Goal: Transaction & Acquisition: Purchase product/service

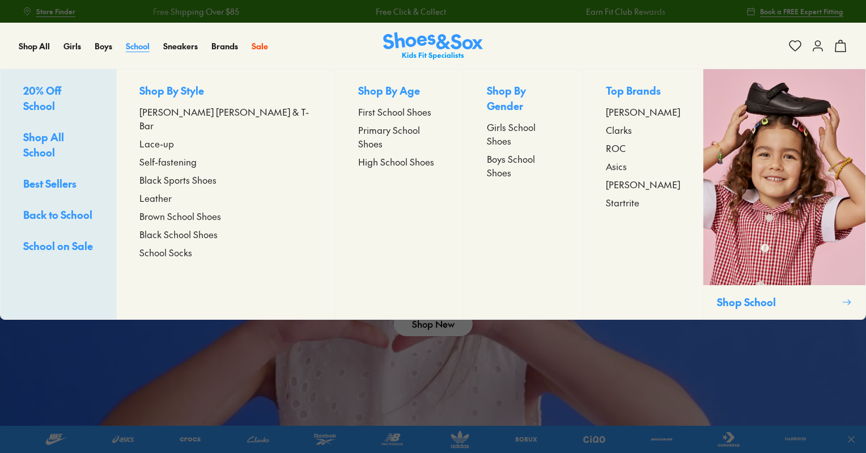
click at [145, 46] on span "School" at bounding box center [138, 45] width 24 height 11
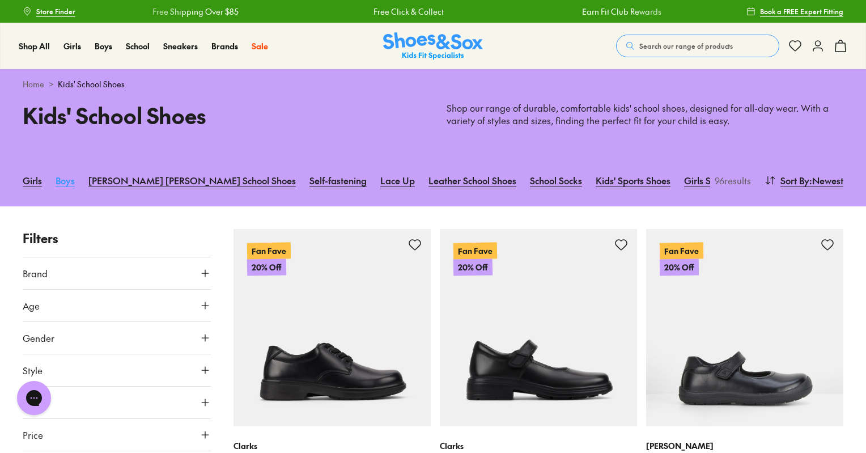
click at [59, 181] on link "Boys" at bounding box center [65, 180] width 19 height 25
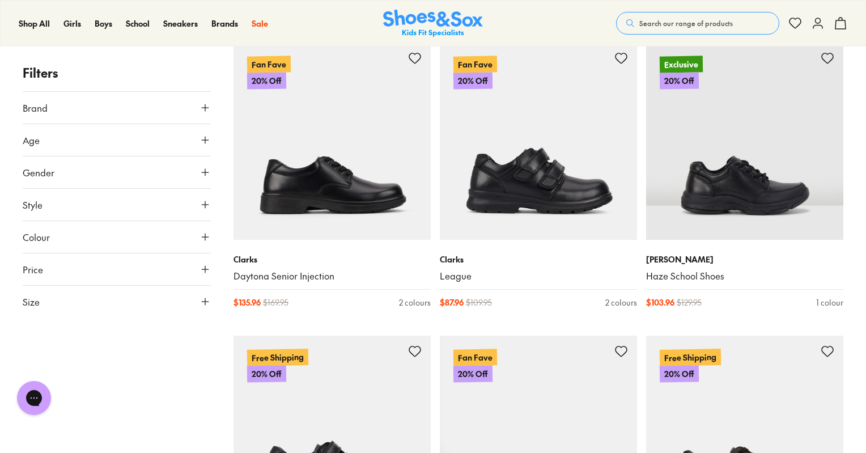
scroll to position [225, 0]
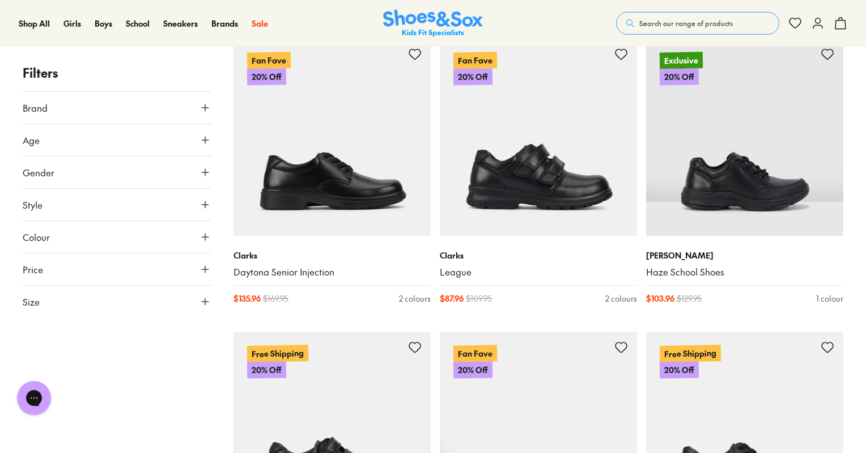
click at [208, 111] on icon at bounding box center [205, 107] width 11 height 11
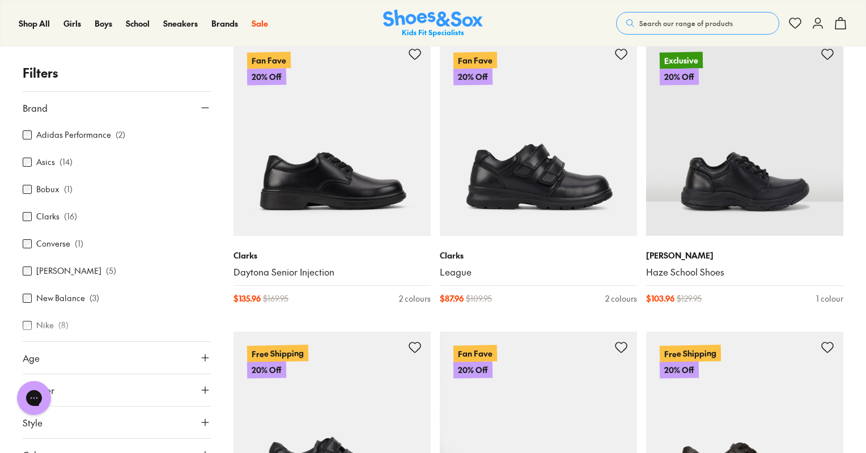
click at [46, 221] on label "Clarks" at bounding box center [47, 217] width 23 height 12
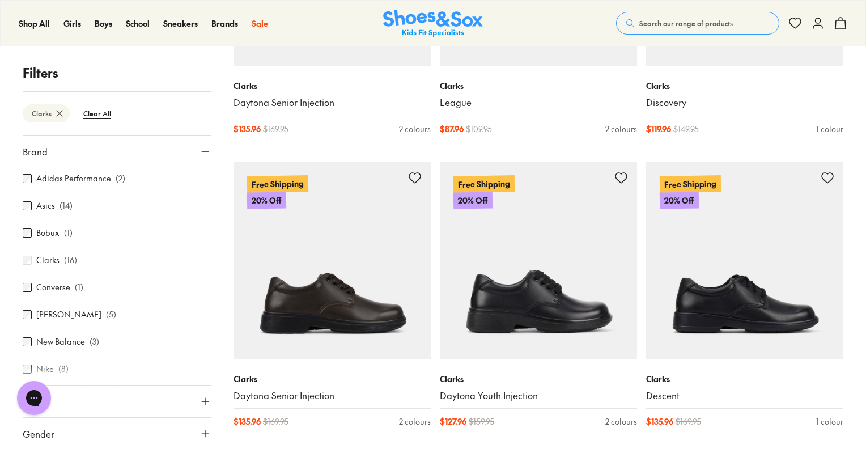
scroll to position [397, 0]
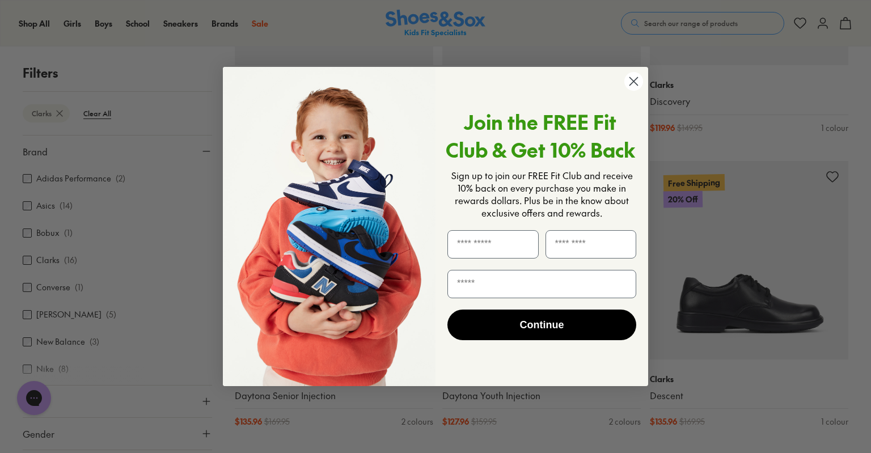
click at [634, 83] on circle "Close dialog" at bounding box center [633, 81] width 19 height 19
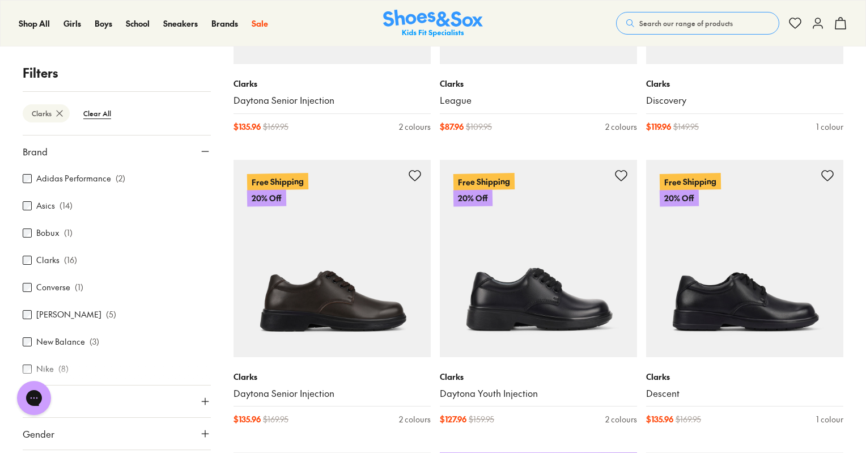
drag, startPoint x: 211, startPoint y: 234, endPoint x: 218, endPoint y: 310, distance: 76.8
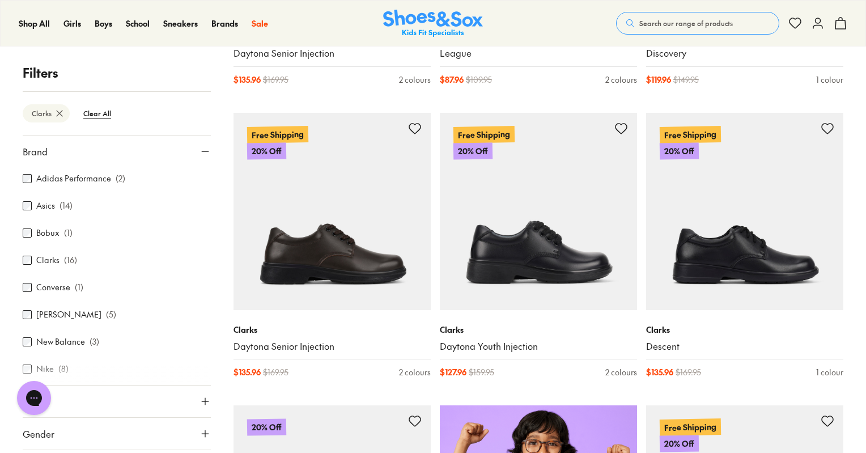
scroll to position [439, 0]
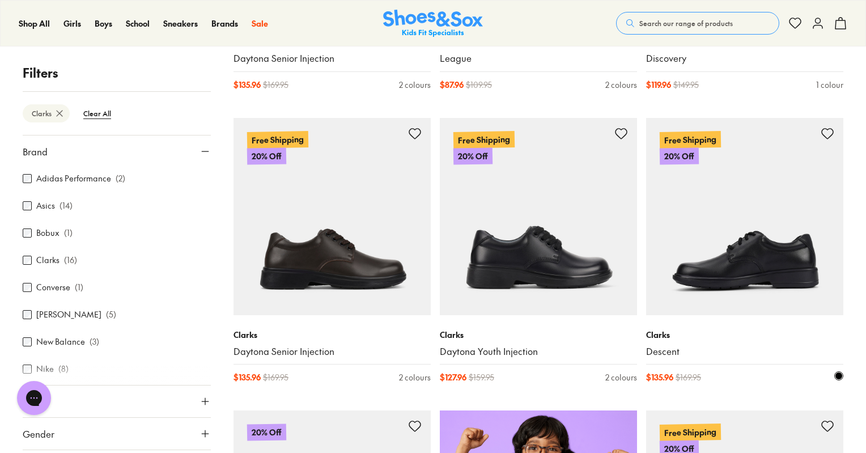
click at [743, 266] on img at bounding box center [744, 216] width 197 height 197
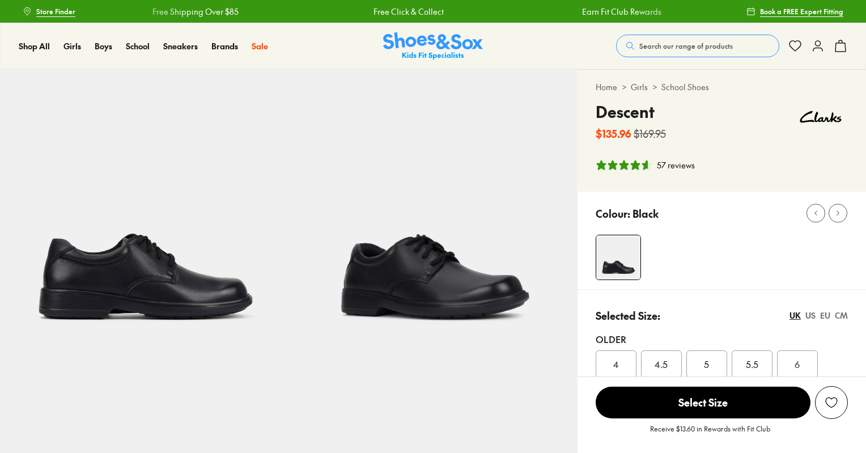
click at [474, 309] on img at bounding box center [433, 213] width 289 height 289
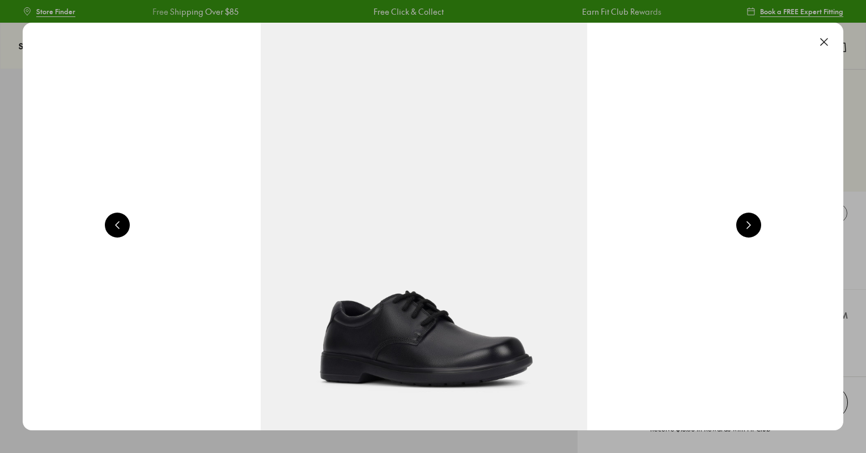
select select "*"
click at [755, 231] on button at bounding box center [748, 225] width 25 height 25
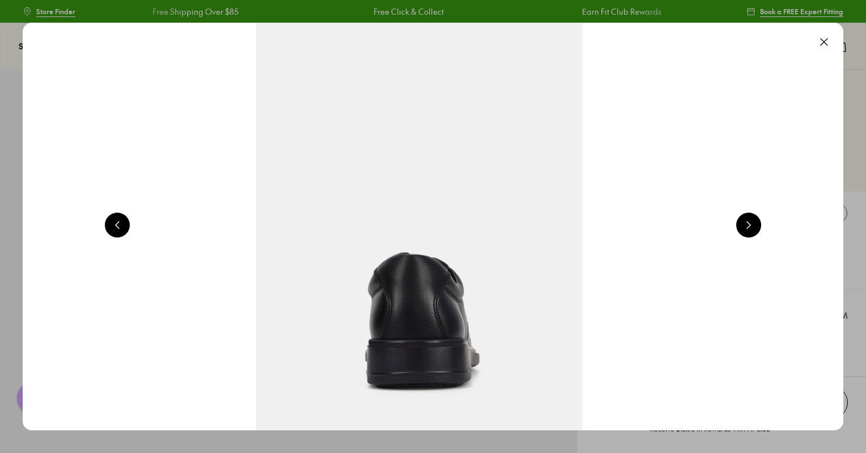
click at [755, 231] on button at bounding box center [748, 225] width 25 height 25
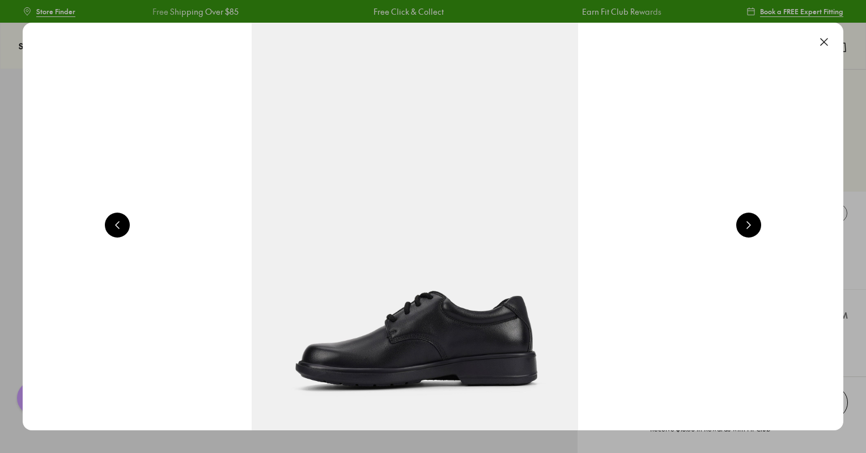
click at [755, 231] on button at bounding box center [748, 225] width 25 height 25
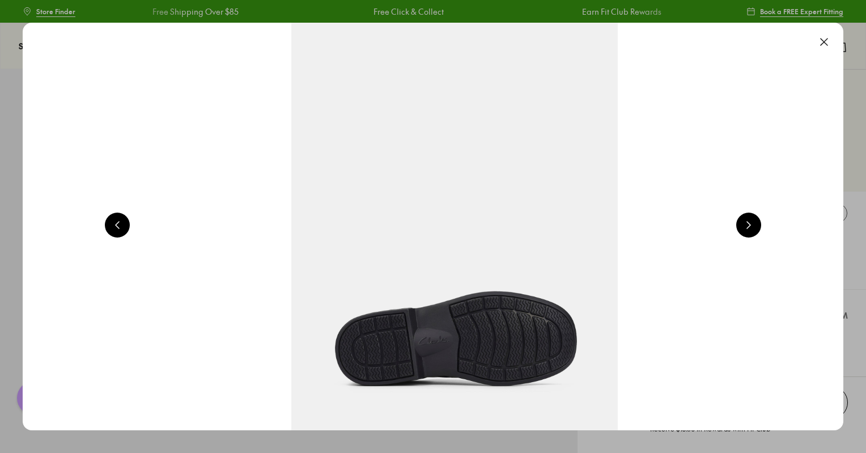
scroll to position [0, 4127]
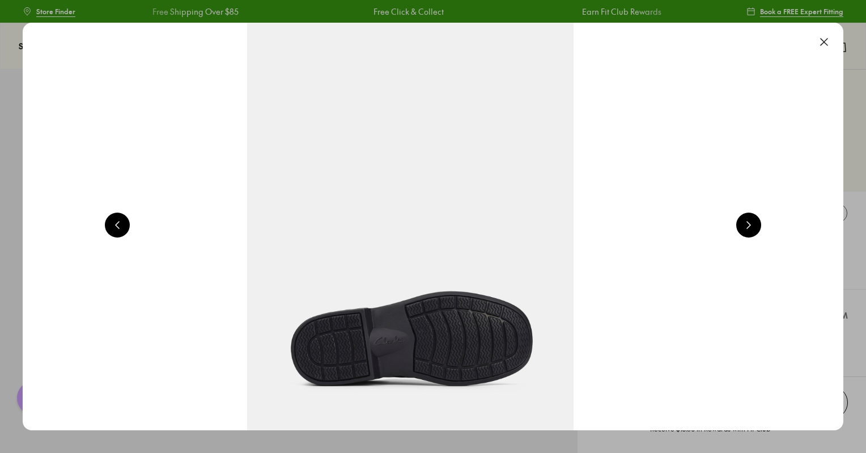
click at [755, 231] on button at bounding box center [748, 225] width 25 height 25
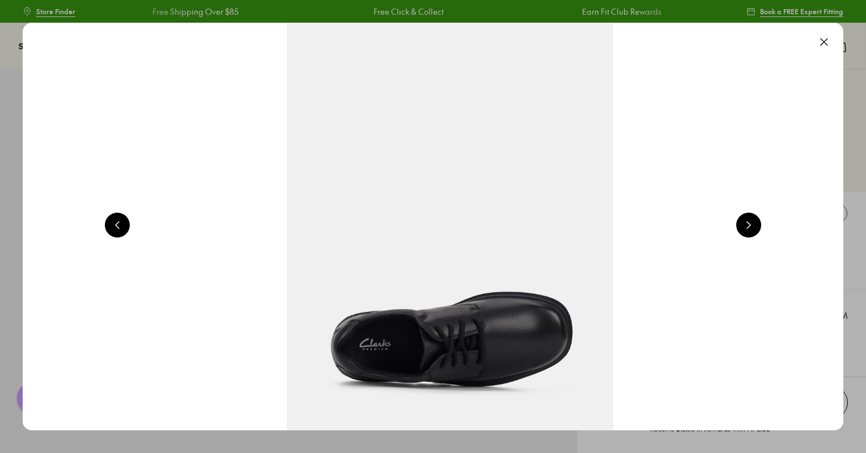
scroll to position [0, 4953]
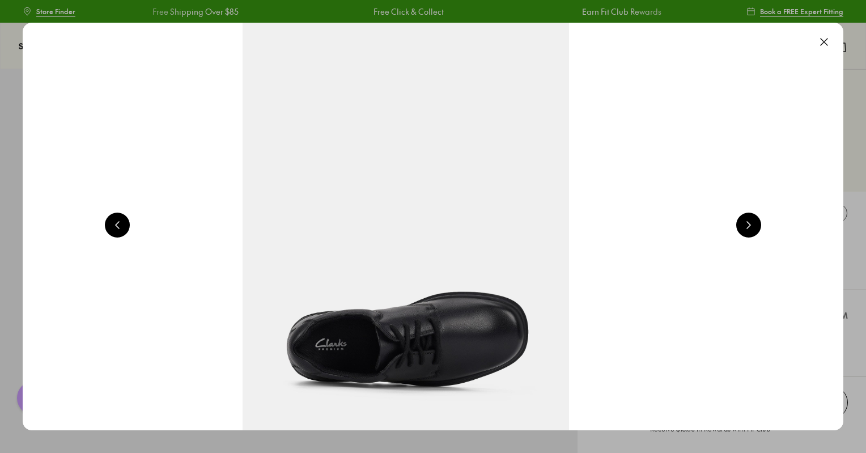
click at [755, 231] on button at bounding box center [748, 225] width 25 height 25
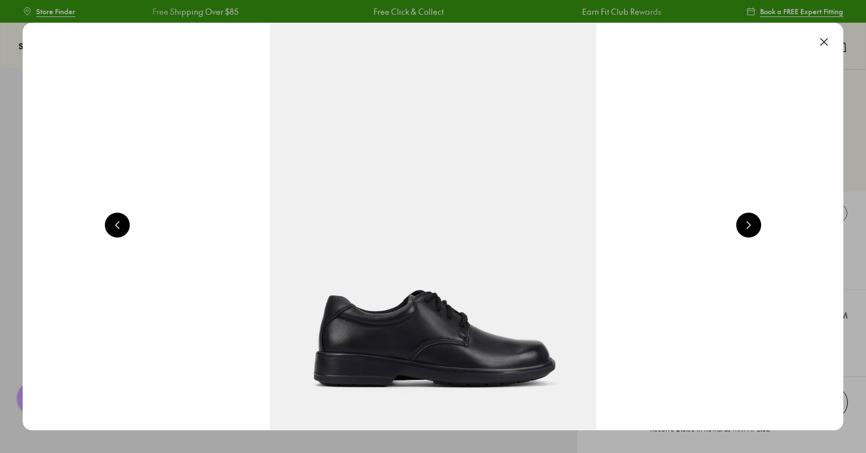
scroll to position [0, 825]
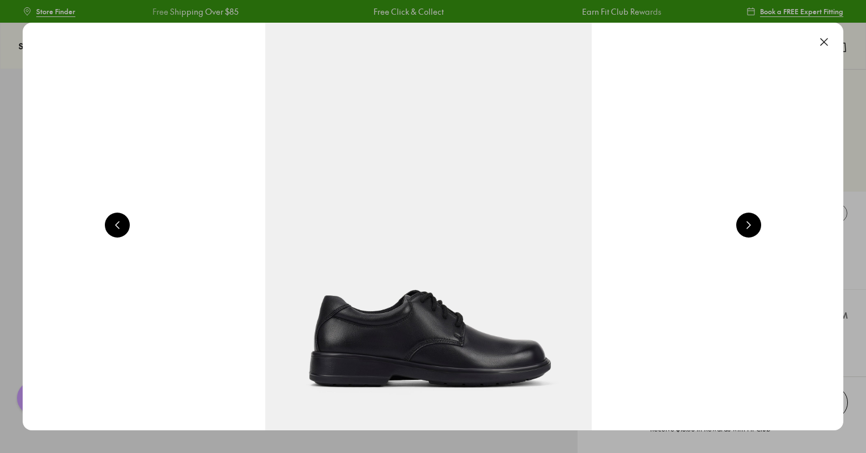
click at [827, 40] on button at bounding box center [824, 41] width 25 height 25
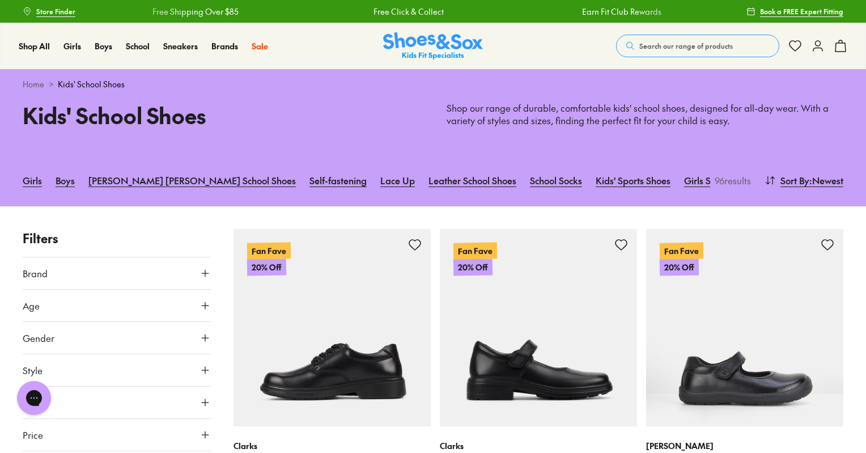
click at [320, 376] on img at bounding box center [332, 327] width 197 height 197
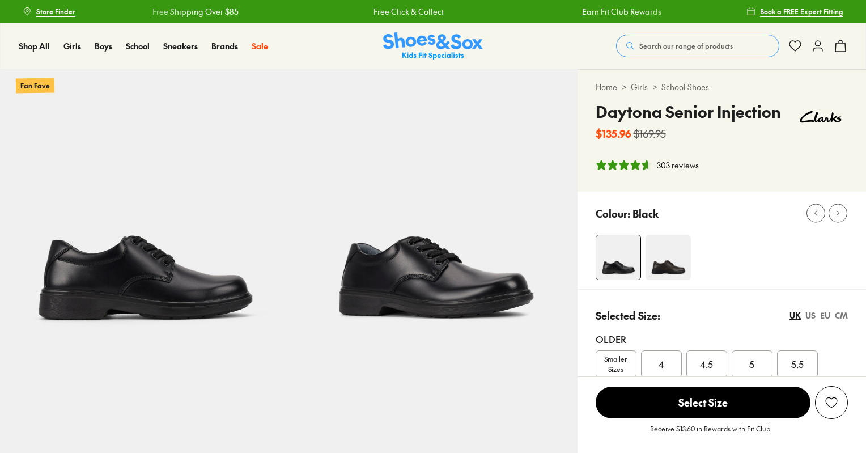
select select "*"
click at [503, 295] on img at bounding box center [433, 213] width 289 height 289
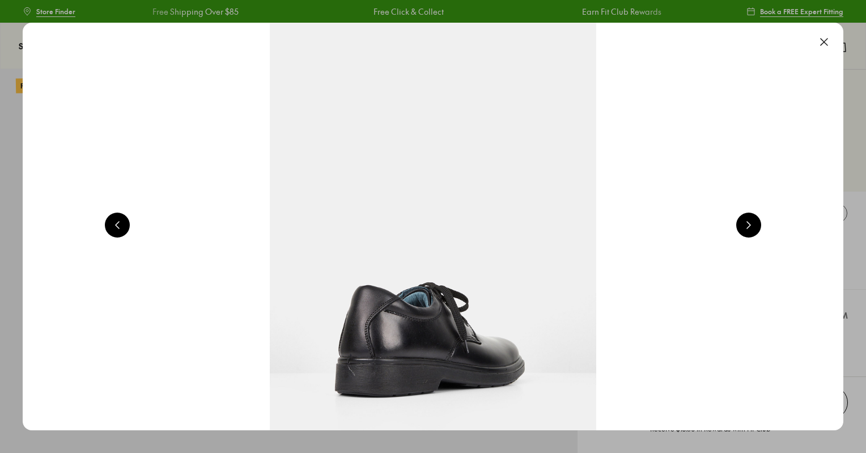
scroll to position [0, 1651]
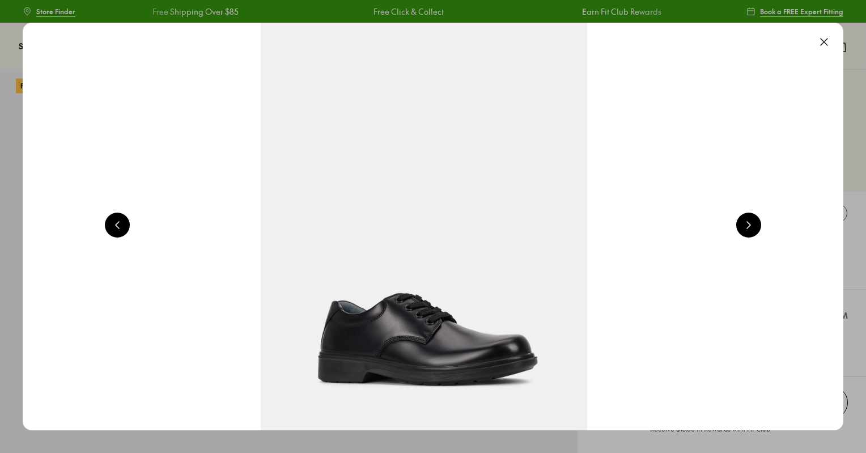
click at [755, 222] on button at bounding box center [748, 225] width 25 height 25
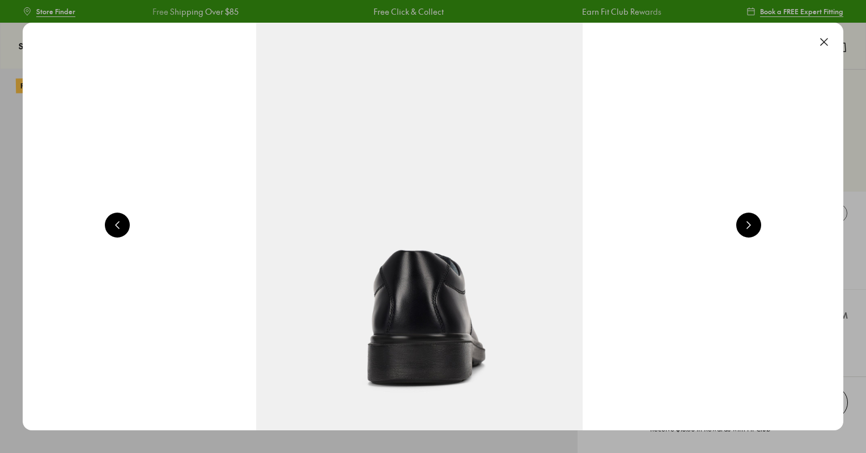
click at [755, 222] on button at bounding box center [748, 225] width 25 height 25
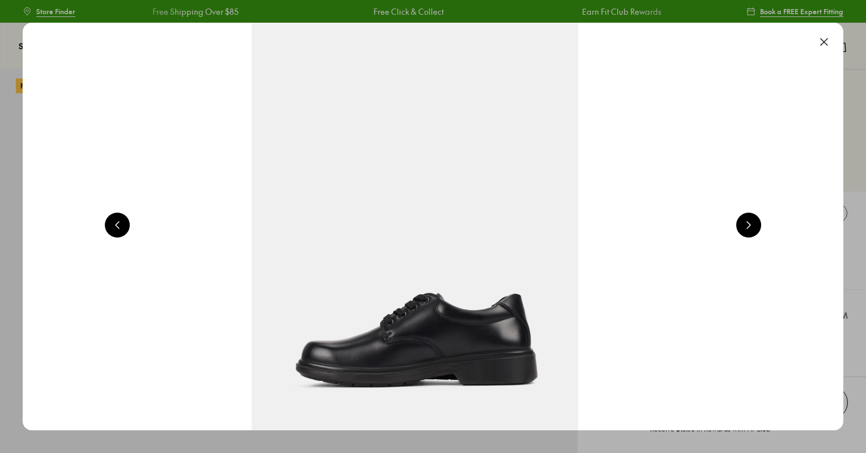
click at [755, 222] on button at bounding box center [748, 225] width 25 height 25
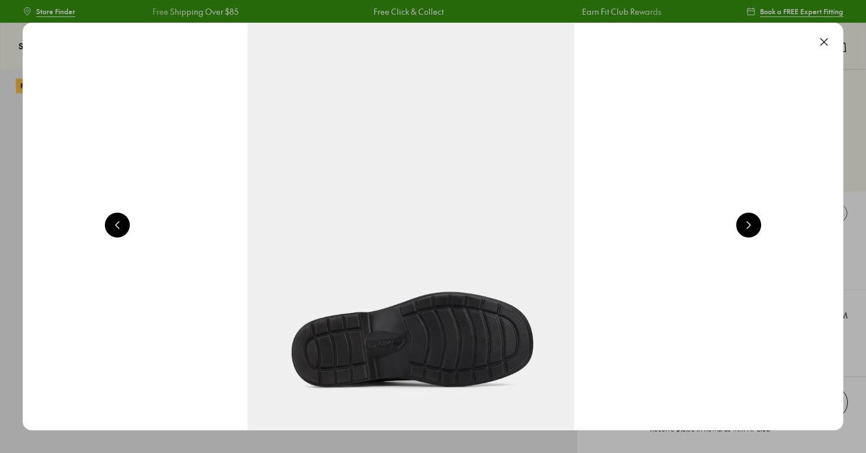
scroll to position [0, 4127]
click at [755, 222] on button at bounding box center [748, 225] width 25 height 25
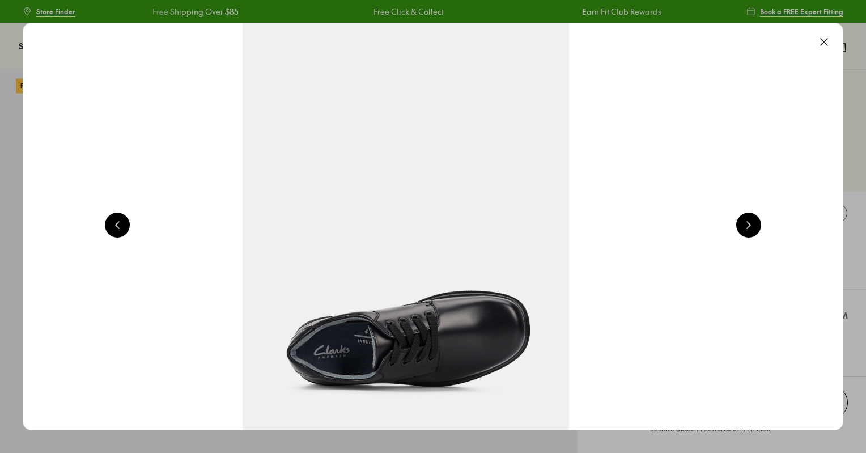
click at [755, 222] on button at bounding box center [748, 225] width 25 height 25
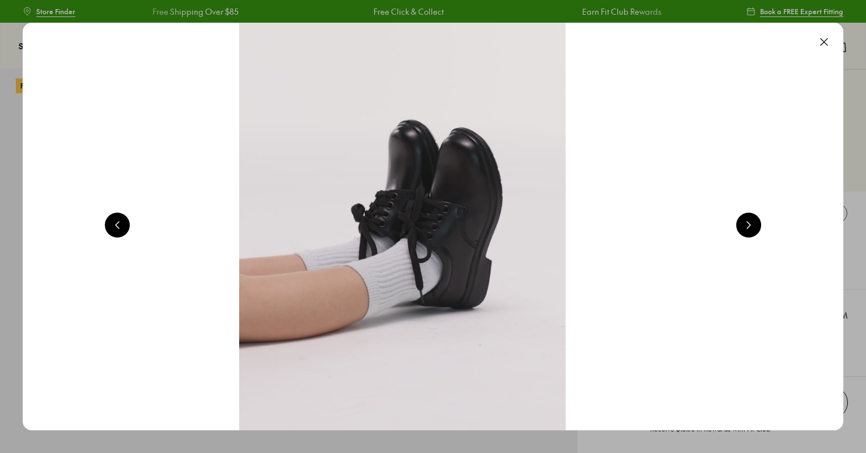
scroll to position [0, 5778]
click at [755, 222] on button at bounding box center [748, 225] width 25 height 25
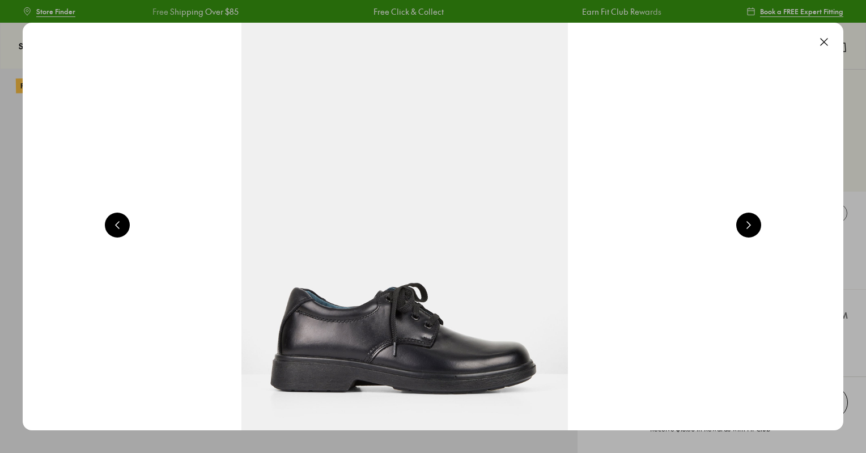
scroll to position [0, 6604]
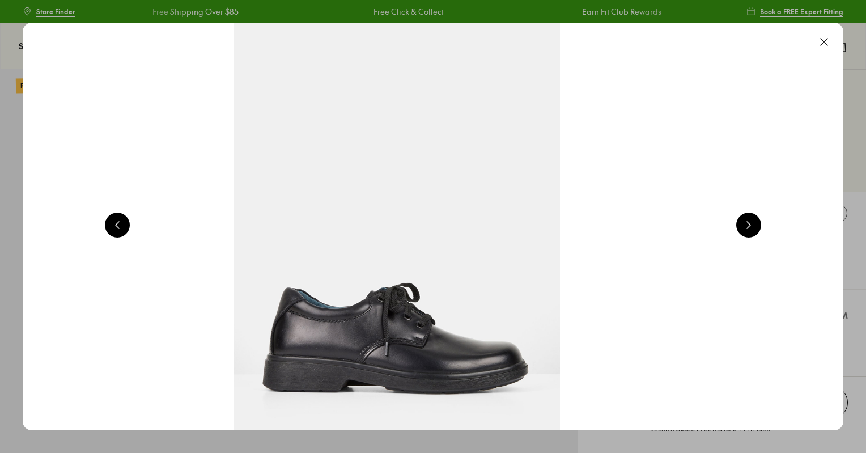
click at [832, 45] on button at bounding box center [824, 41] width 25 height 25
